Goal: Information Seeking & Learning: Learn about a topic

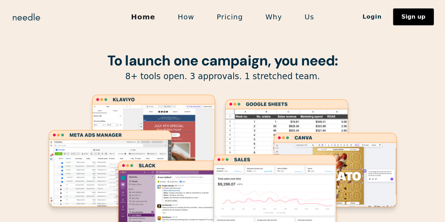
scroll to position [35, 0]
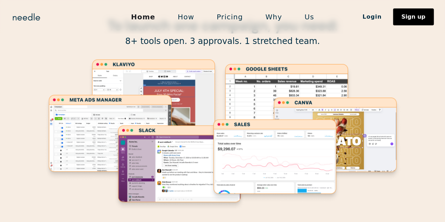
click at [227, 17] on link "Pricing" at bounding box center [230, 17] width 49 height 15
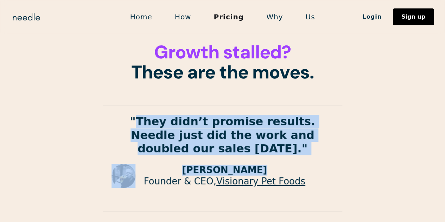
drag, startPoint x: 122, startPoint y: 126, endPoint x: 301, endPoint y: 156, distance: 181.3
click at [301, 156] on div ""They didn’t promise results. Needle just did the work and doubled our sales [D…" at bounding box center [222, 156] width 239 height 115
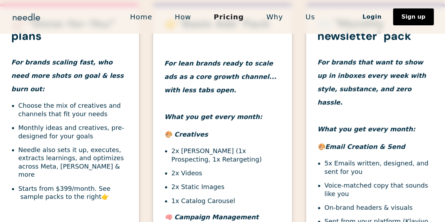
scroll to position [246, 0]
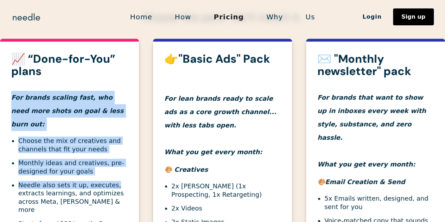
drag, startPoint x: 23, startPoint y: 99, endPoint x: 108, endPoint y: 165, distance: 107.6
click at [108, 165] on div "📈 “Done-for-You” plans For brands scaling fast, who need more shots on goal & l…" at bounding box center [69, 151] width 139 height 196
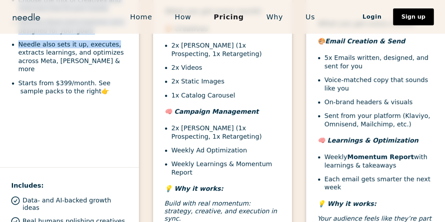
scroll to position [352, 0]
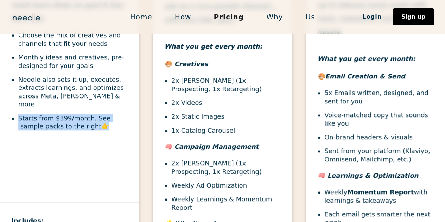
drag, startPoint x: 92, startPoint y: 103, endPoint x: 8, endPoint y: 96, distance: 83.7
click at [8, 96] on div "📈 “Done-for-You” plans For brands scaling fast, who need more shots on goal & l…" at bounding box center [69, 45] width 139 height 196
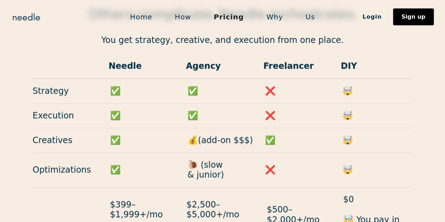
scroll to position [739, 0]
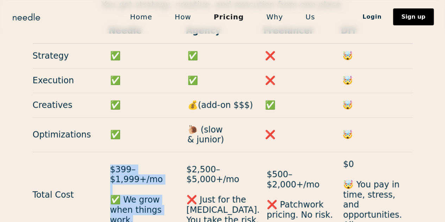
drag, startPoint x: 151, startPoint y: 135, endPoint x: 165, endPoint y: 172, distance: 39.2
click at [165, 172] on p "$399–$1,999+/mo ✅ We grow when things work." at bounding box center [144, 195] width 69 height 61
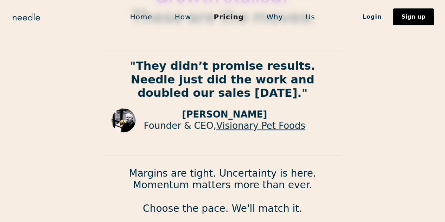
scroll to position [0, 0]
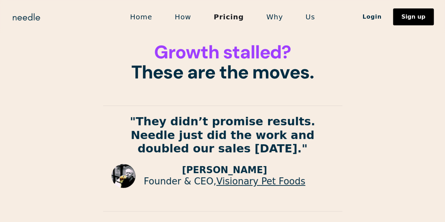
click at [163, 15] on link "Home" at bounding box center [141, 17] width 45 height 15
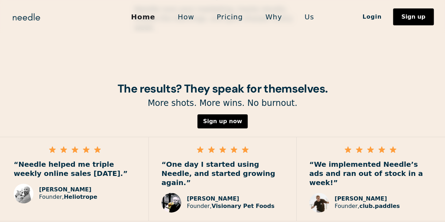
scroll to position [1070, 0]
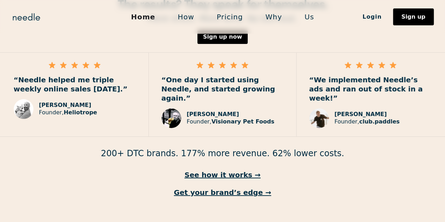
click at [182, 23] on link "How" at bounding box center [185, 17] width 39 height 15
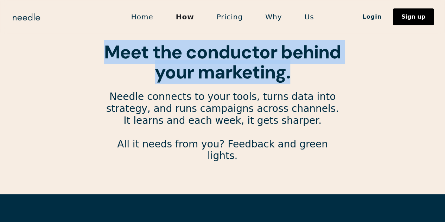
drag, startPoint x: 103, startPoint y: 52, endPoint x: 308, endPoint y: 69, distance: 205.5
click at [308, 69] on section "Meet the conductor behind your marketing. Needle connects to your tools, turns …" at bounding box center [222, 88] width 445 height 177
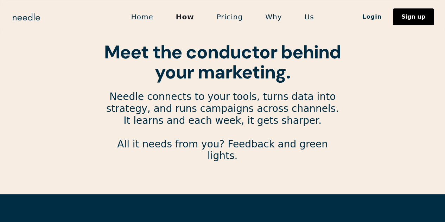
click at [182, 103] on p "Needle connects to your tools, turns data into strategy, and runs campaigns acr…" at bounding box center [222, 132] width 239 height 83
